Goal: Task Accomplishment & Management: Manage account settings

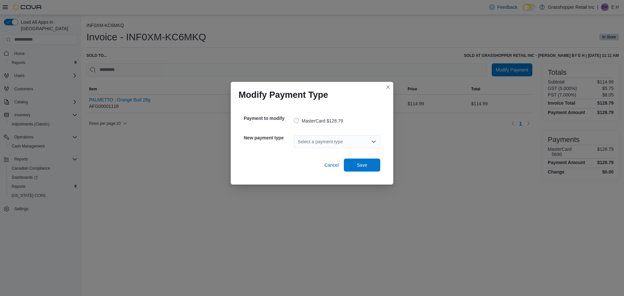
click at [312, 144] on div "Select a payment type" at bounding box center [337, 141] width 86 height 13
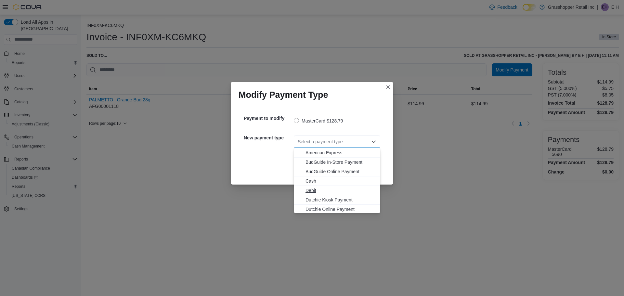
click at [310, 188] on span "Debit" at bounding box center [340, 190] width 71 height 6
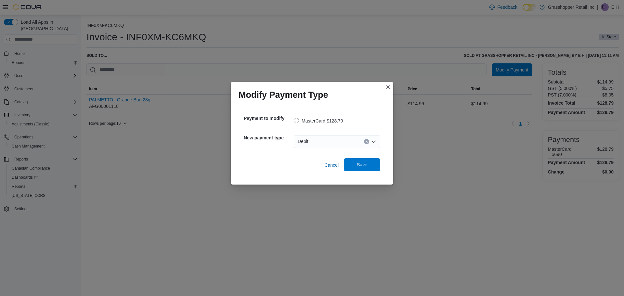
click at [366, 165] on span "Save" at bounding box center [362, 164] width 10 height 6
click at [339, 138] on div "Select a payment type" at bounding box center [337, 141] width 86 height 13
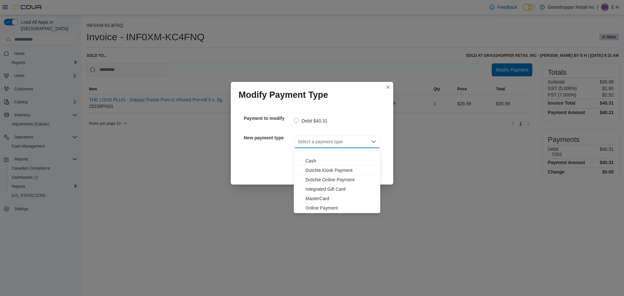
scroll to position [39, 0]
click at [320, 180] on span "MasterCard" at bounding box center [340, 180] width 71 height 6
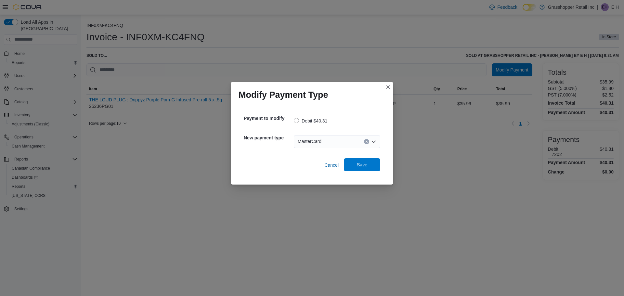
click at [361, 166] on span "Save" at bounding box center [362, 164] width 10 height 6
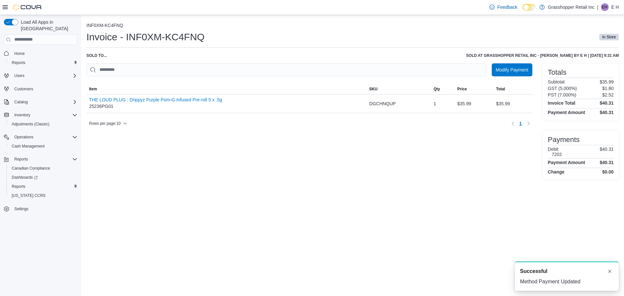
scroll to position [0, 0]
